Goal: Transaction & Acquisition: Purchase product/service

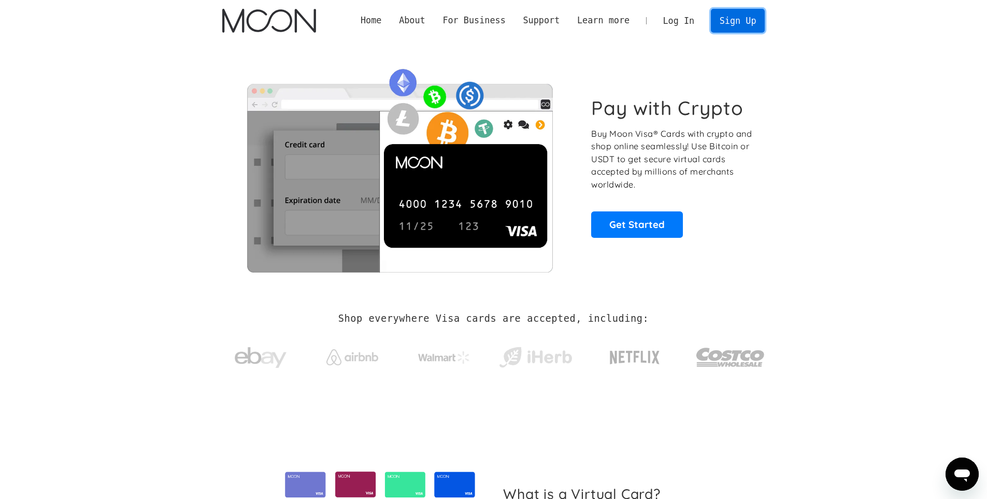
click at [750, 23] on link "Sign Up" at bounding box center [738, 20] width 54 height 23
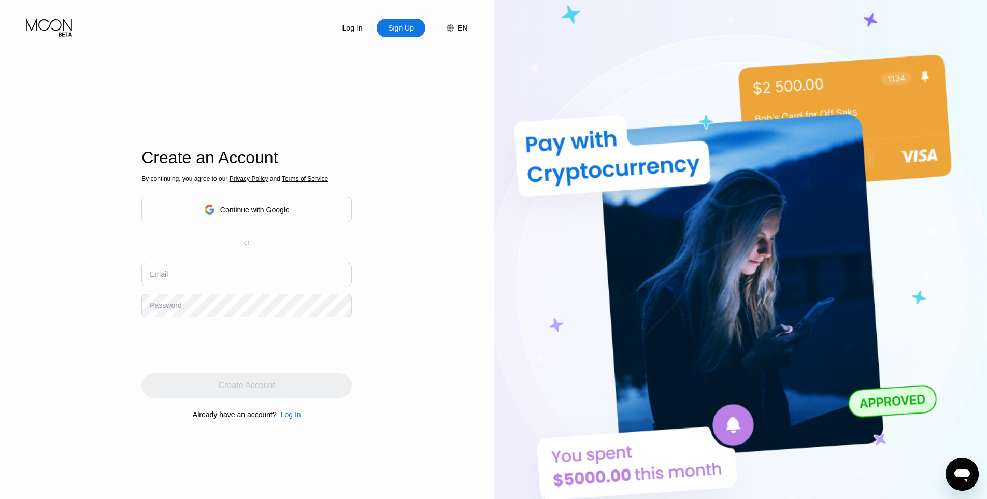
click at [268, 216] on div "Continue with Google" at bounding box center [246, 210] width 85 height 16
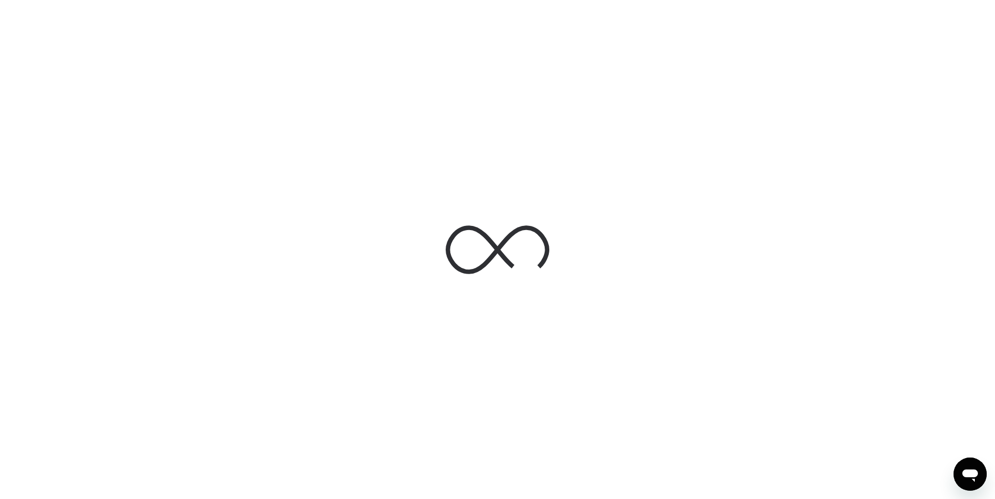
click at [252, 240] on div at bounding box center [497, 249] width 995 height 499
click at [595, 246] on div at bounding box center [497, 249] width 995 height 499
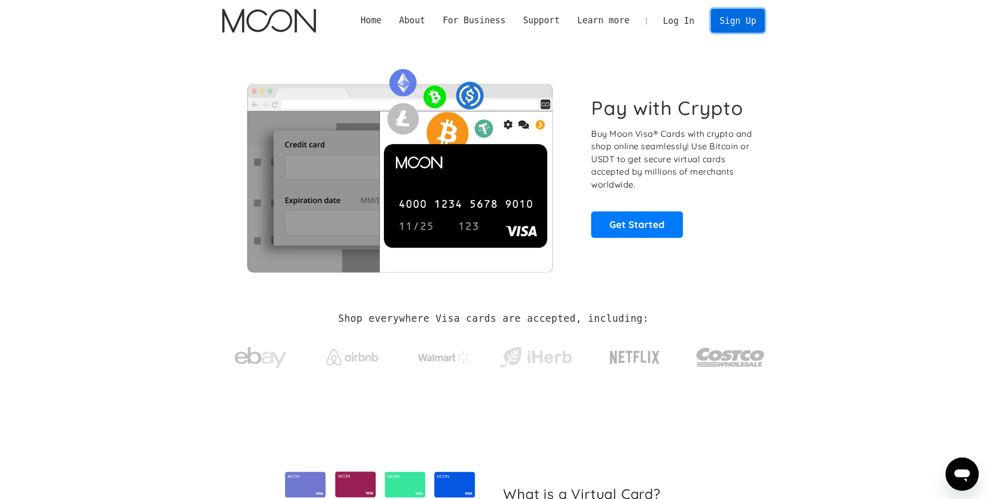
click at [745, 19] on link "Sign Up" at bounding box center [738, 20] width 54 height 23
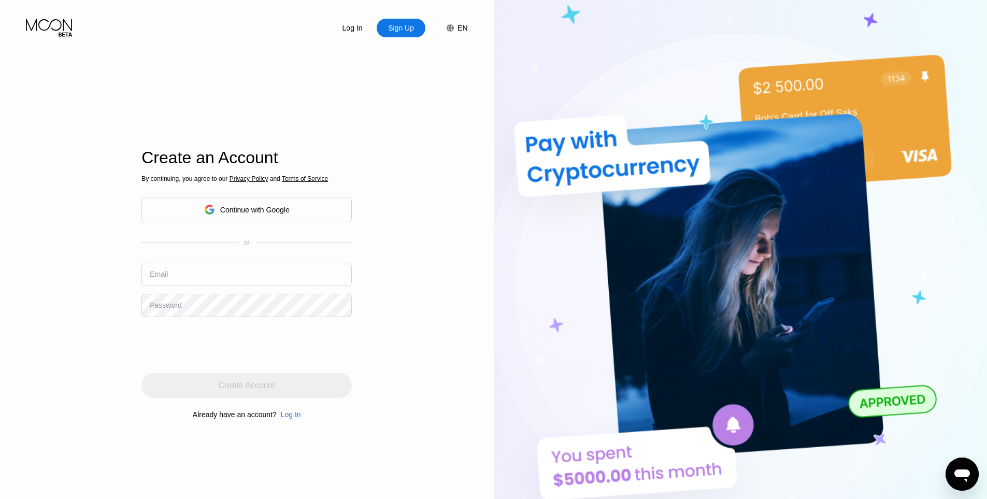
drag, startPoint x: 283, startPoint y: 229, endPoint x: 281, endPoint y: 222, distance: 7.9
click at [283, 229] on div "By continuing, you agree to our Privacy Policy and Terms of Service Continue wi…" at bounding box center [246, 296] width 210 height 249
click at [280, 213] on div "Continue with Google" at bounding box center [254, 210] width 69 height 8
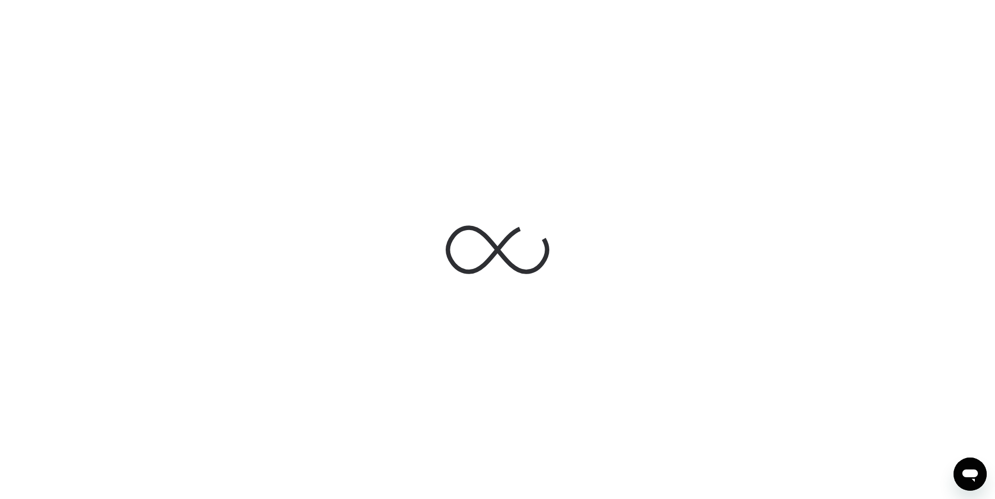
click at [443, 214] on div at bounding box center [497, 250] width 155 height 112
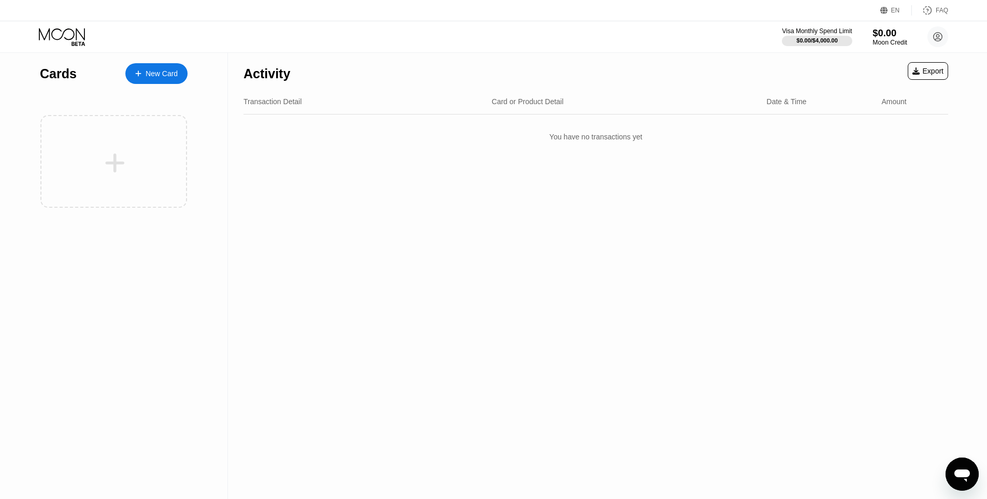
click at [885, 37] on div "$0.00" at bounding box center [889, 32] width 35 height 11
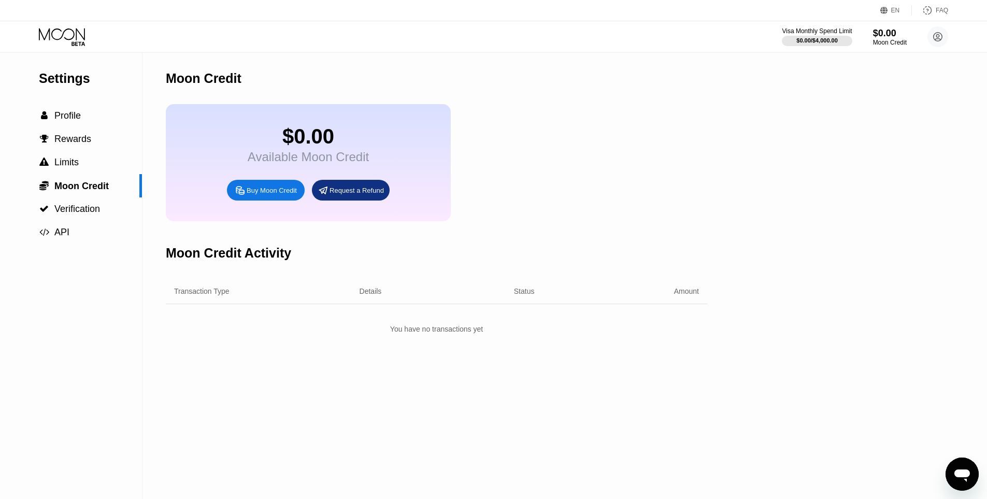
click at [278, 195] on div "Buy Moon Credit" at bounding box center [272, 190] width 50 height 9
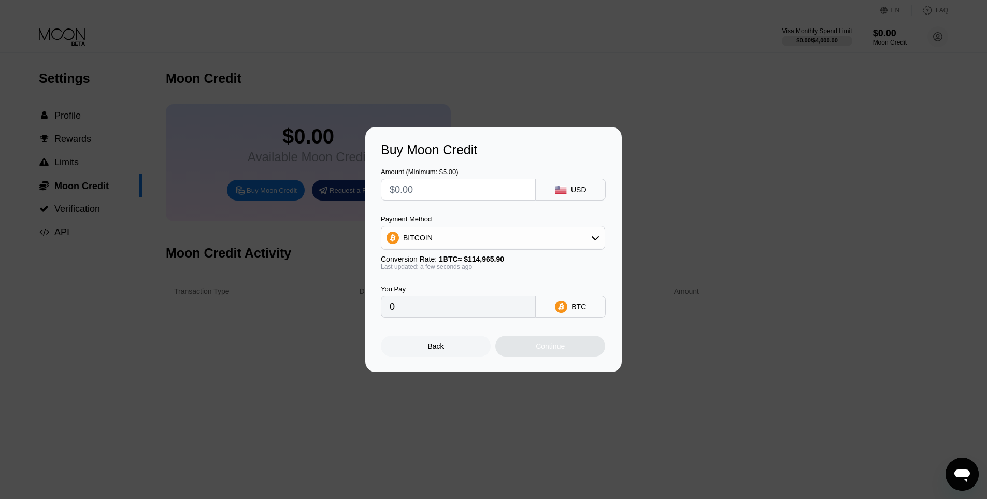
click at [483, 237] on div "BITCOIN" at bounding box center [492, 237] width 223 height 21
click at [477, 293] on div "USDT on TRON" at bounding box center [498, 289] width 195 height 8
type input "0.00"
click at [453, 189] on input "text" at bounding box center [458, 189] width 137 height 21
type input "$5"
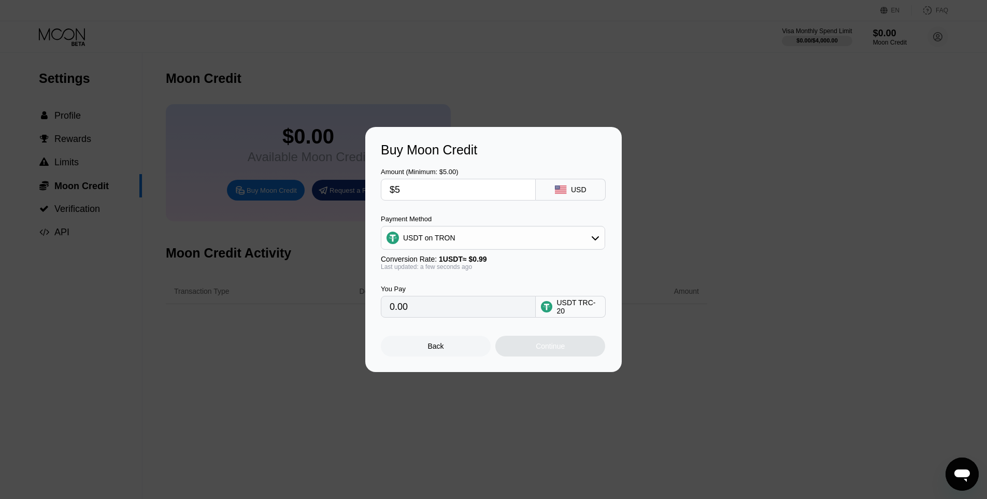
type input "5.05"
type input "$5"
click at [538, 350] on div "Continue" at bounding box center [550, 346] width 29 height 8
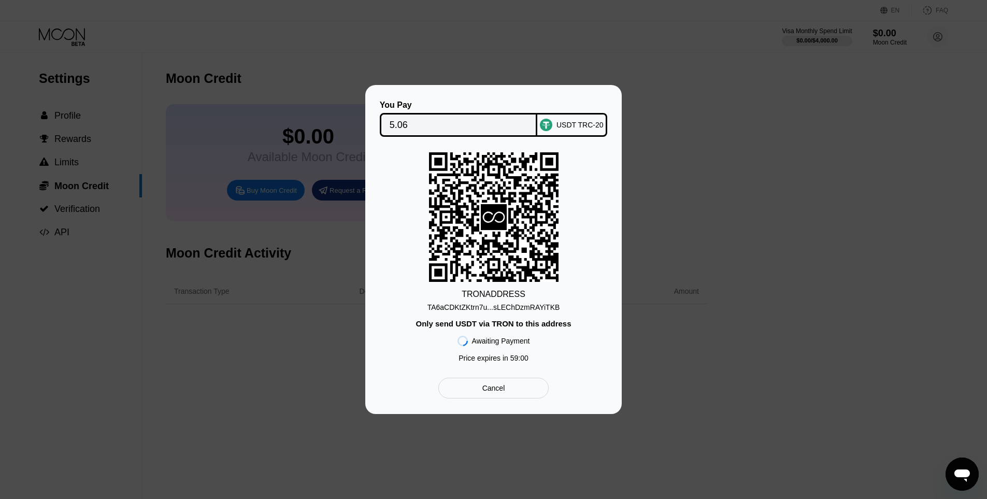
click at [509, 310] on div "TA6aCDKtZKtrn7u...sLEChDzmRAYiTKB" at bounding box center [493, 307] width 133 height 8
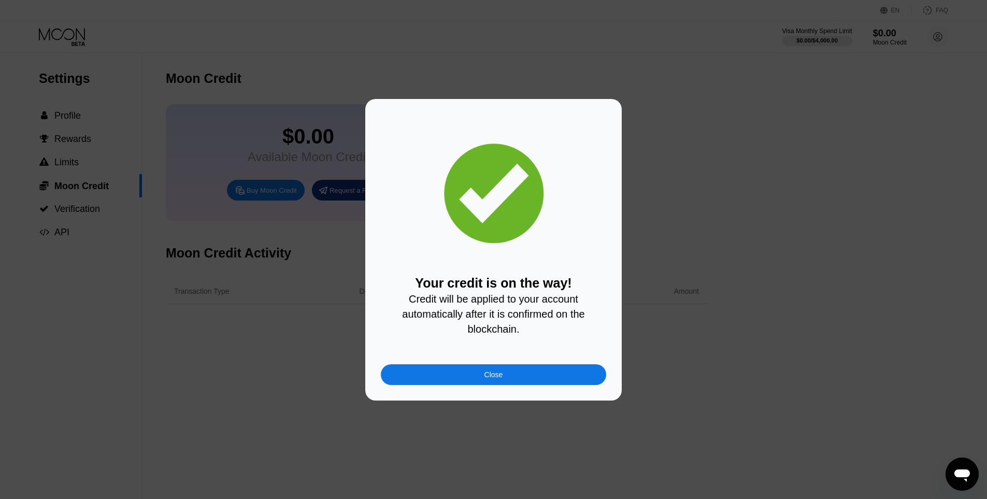
click at [530, 375] on div "Close" at bounding box center [493, 374] width 225 height 21
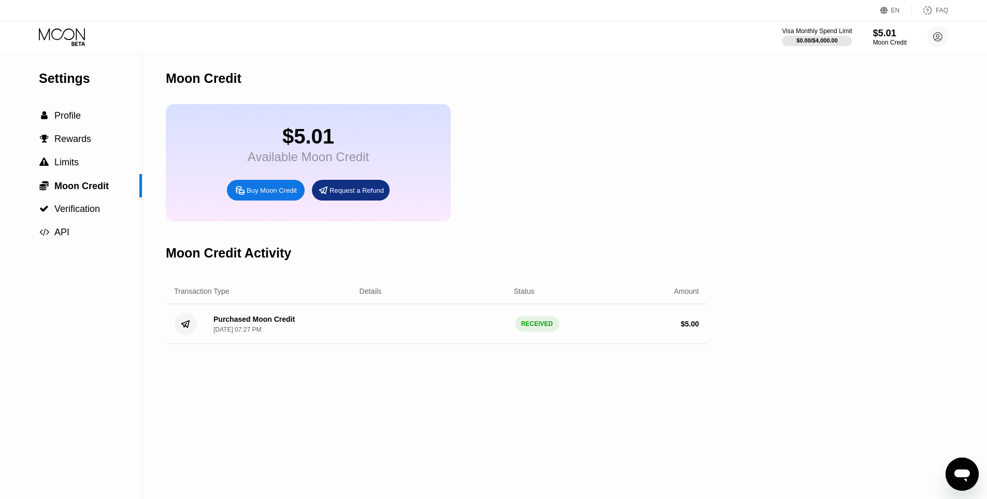
click at [74, 42] on icon at bounding box center [77, 43] width 13 height 4
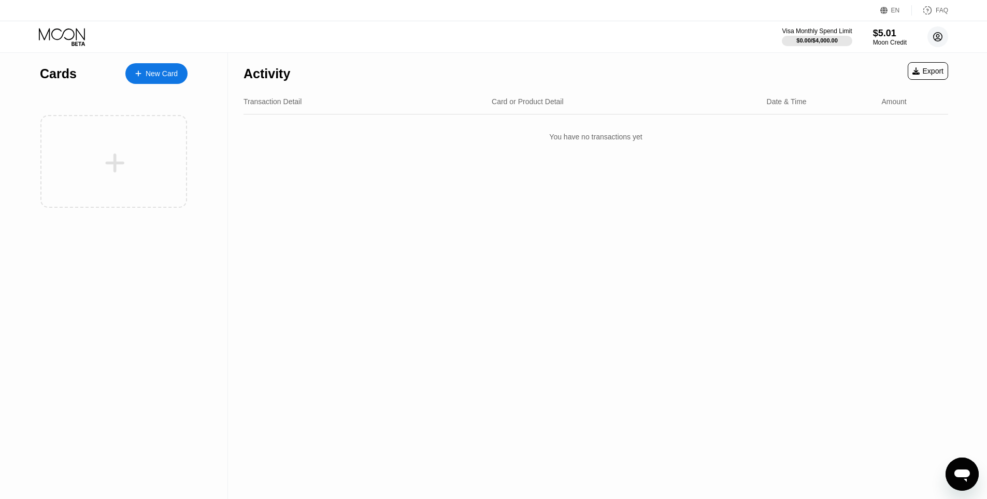
click at [943, 36] on circle at bounding box center [937, 36] width 21 height 21
